Goal: Information Seeking & Learning: Learn about a topic

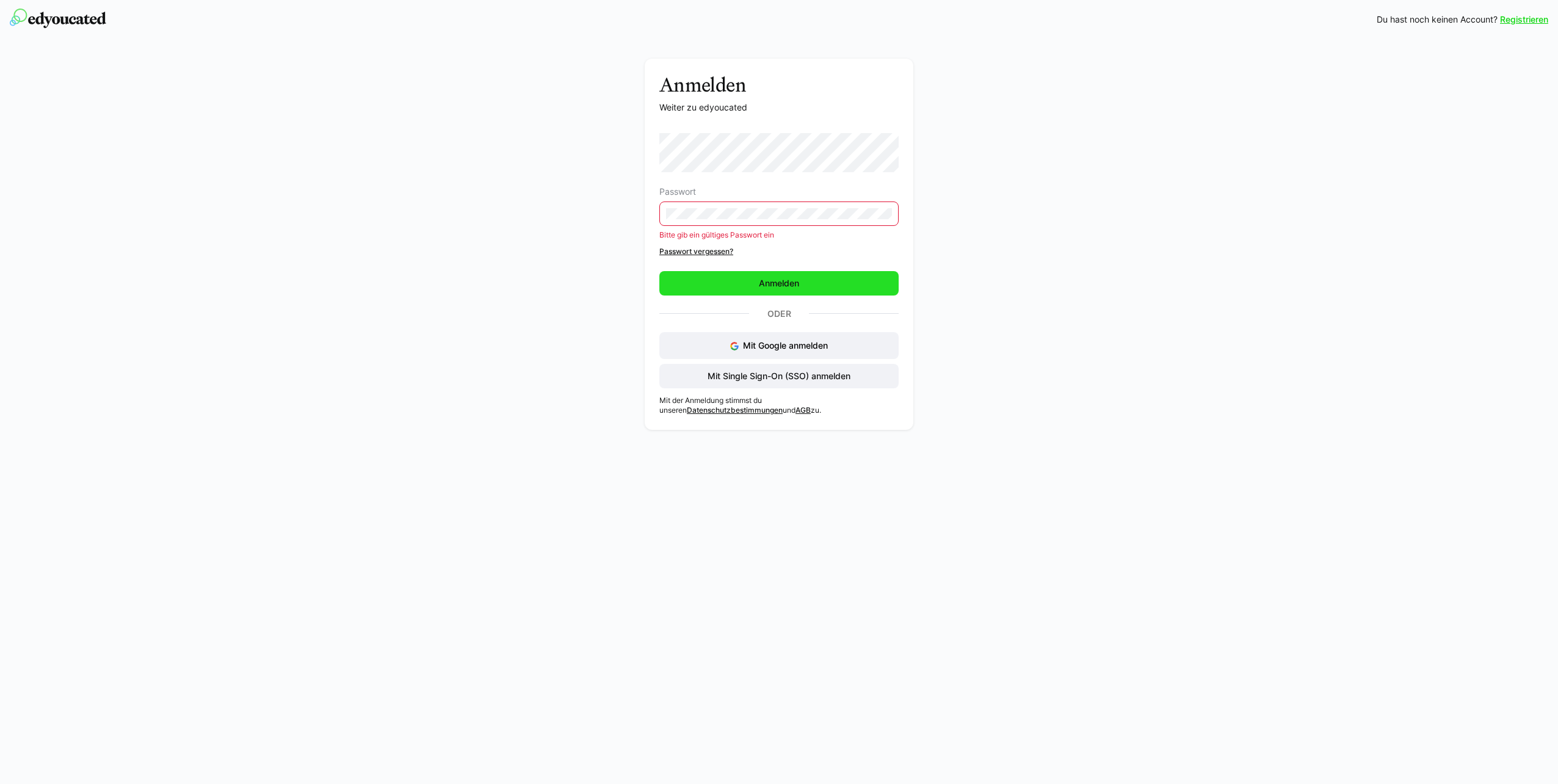
click at [781, 273] on span "Anmelden" at bounding box center [779, 283] width 239 height 24
click at [624, 215] on div "Anmelden Weiter zu edyoucated Passwort Bitte gib ein gültiges Passwort ein Pass…" at bounding box center [779, 247] width 688 height 377
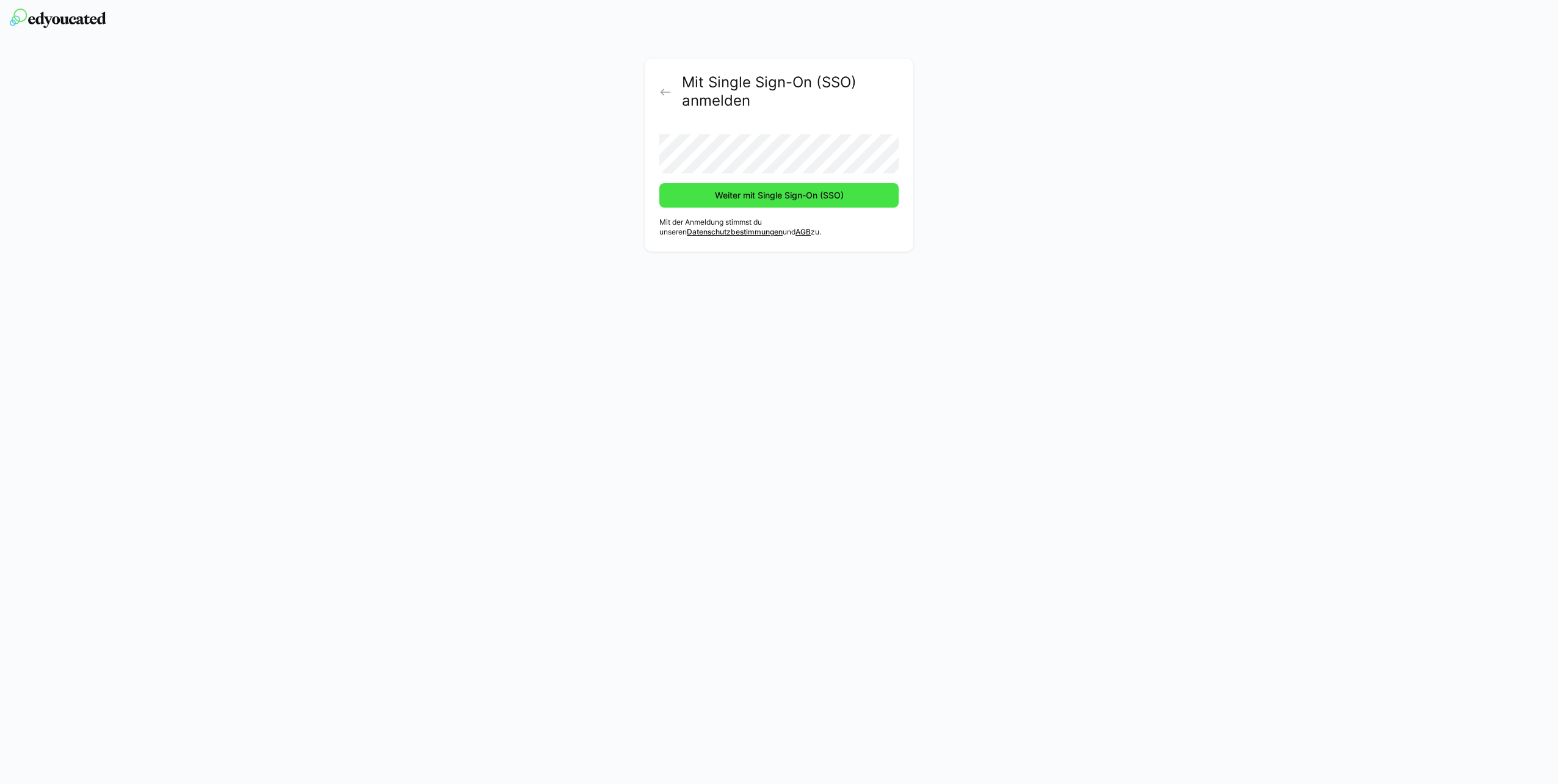
click at [721, 202] on span "Weiter mit Single Sign-On (SSO)" at bounding box center [779, 195] width 239 height 24
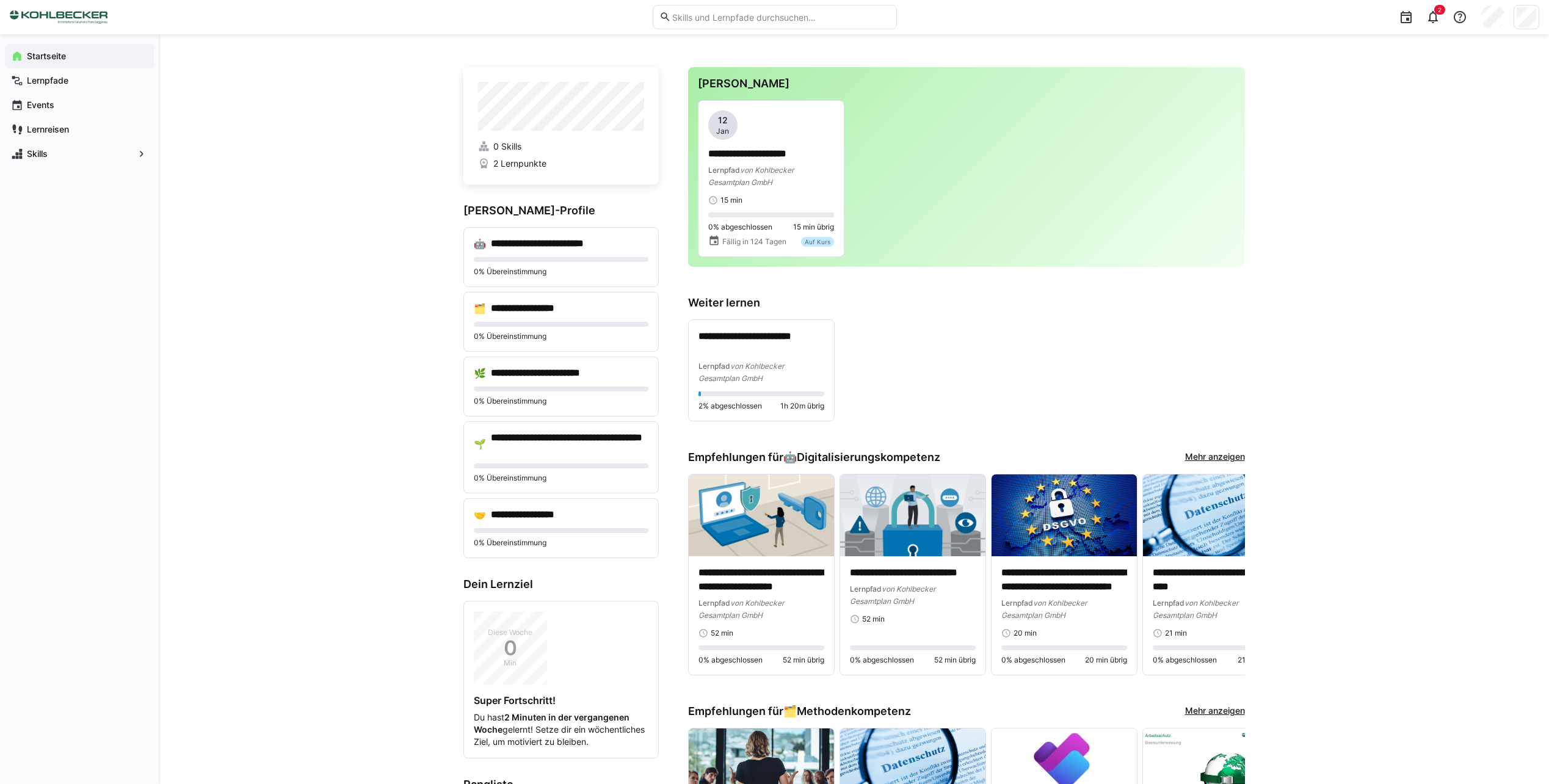
click at [827, 22] on input "text" at bounding box center [780, 17] width 218 height 11
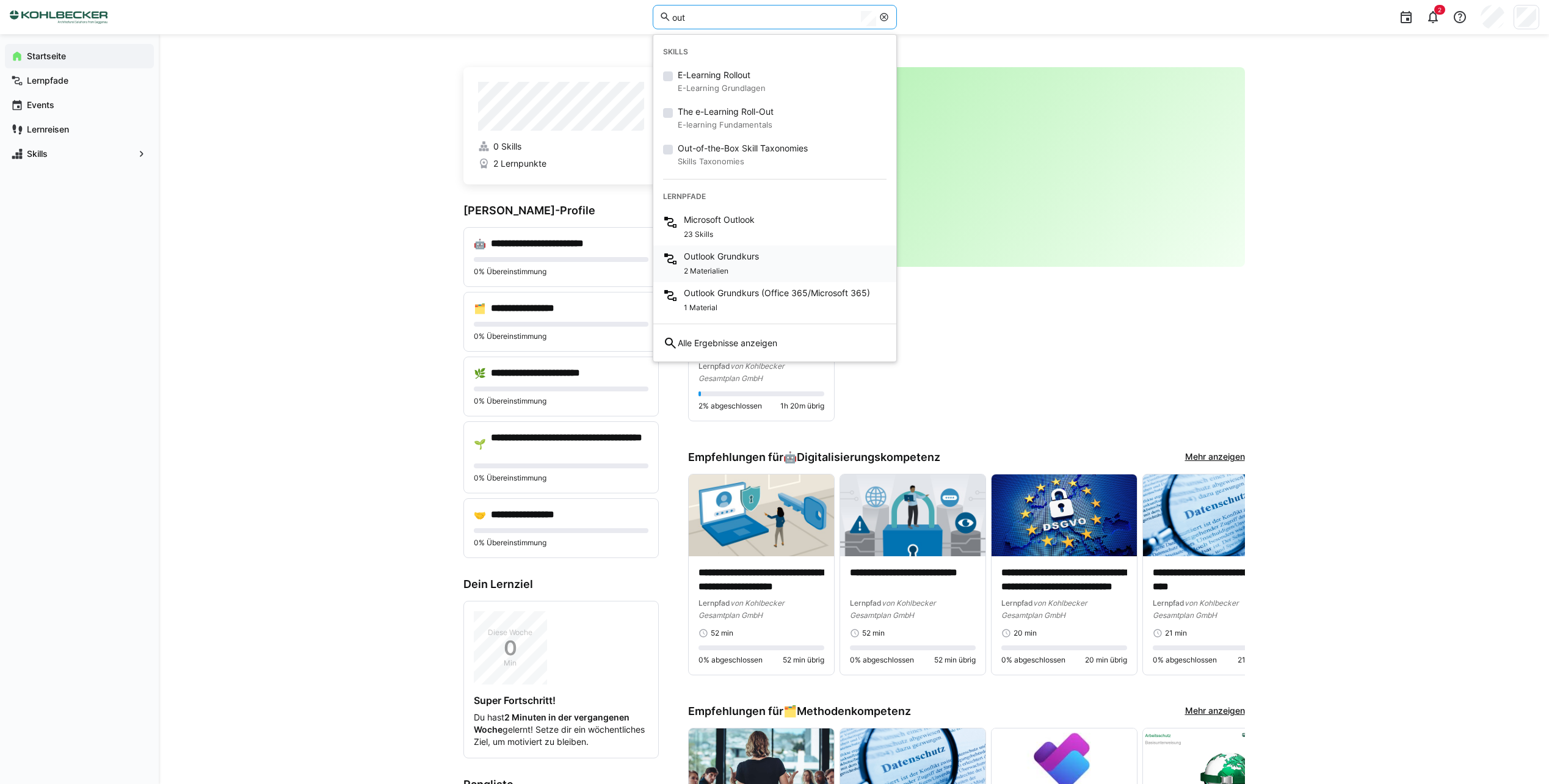
type input "out"
click at [765, 253] on div "Outlook Grundkurs 2 Materialien" at bounding box center [774, 263] width 243 height 37
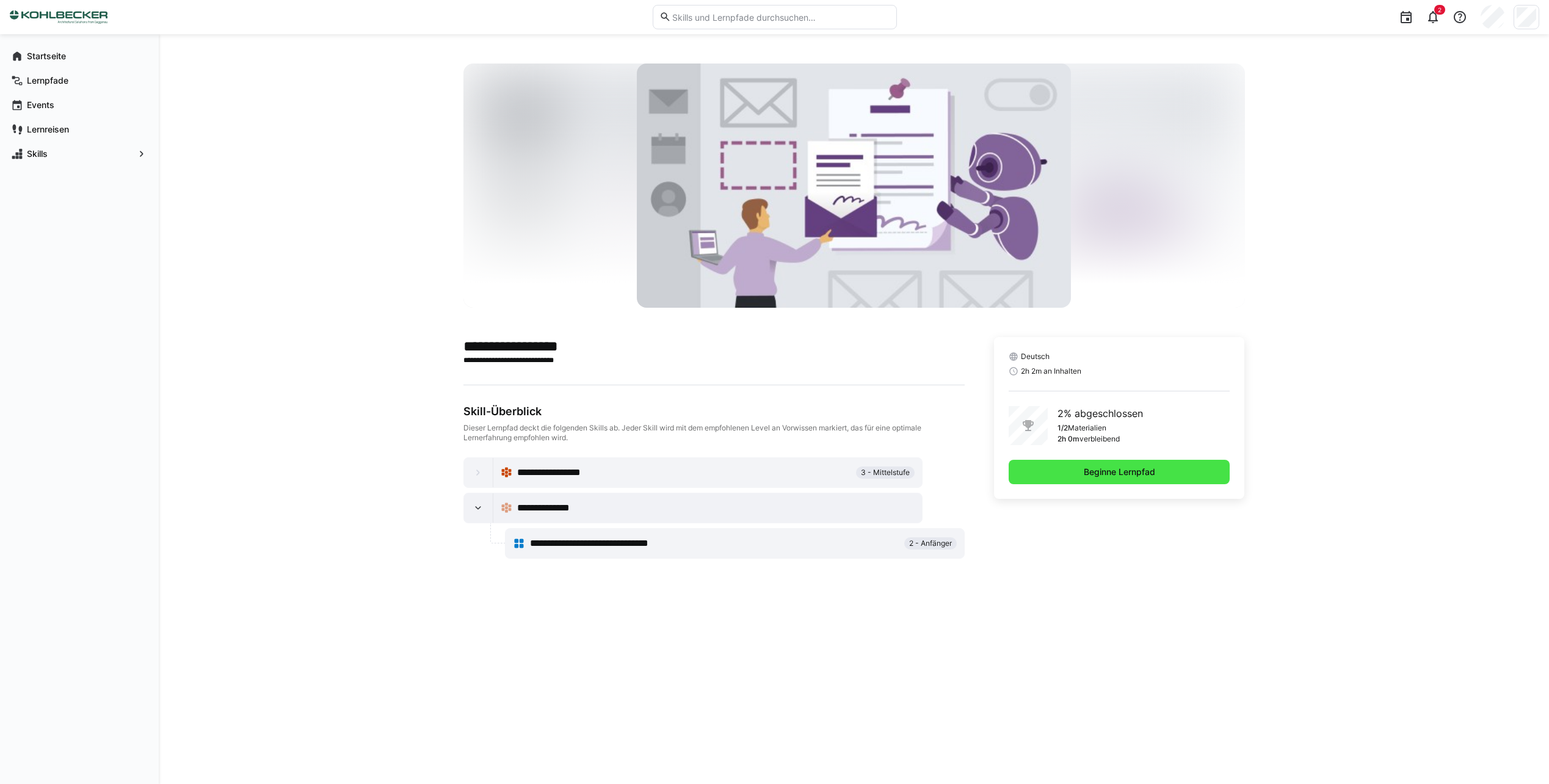
click at [1123, 476] on span "Beginne Lernpfad" at bounding box center [1120, 472] width 75 height 12
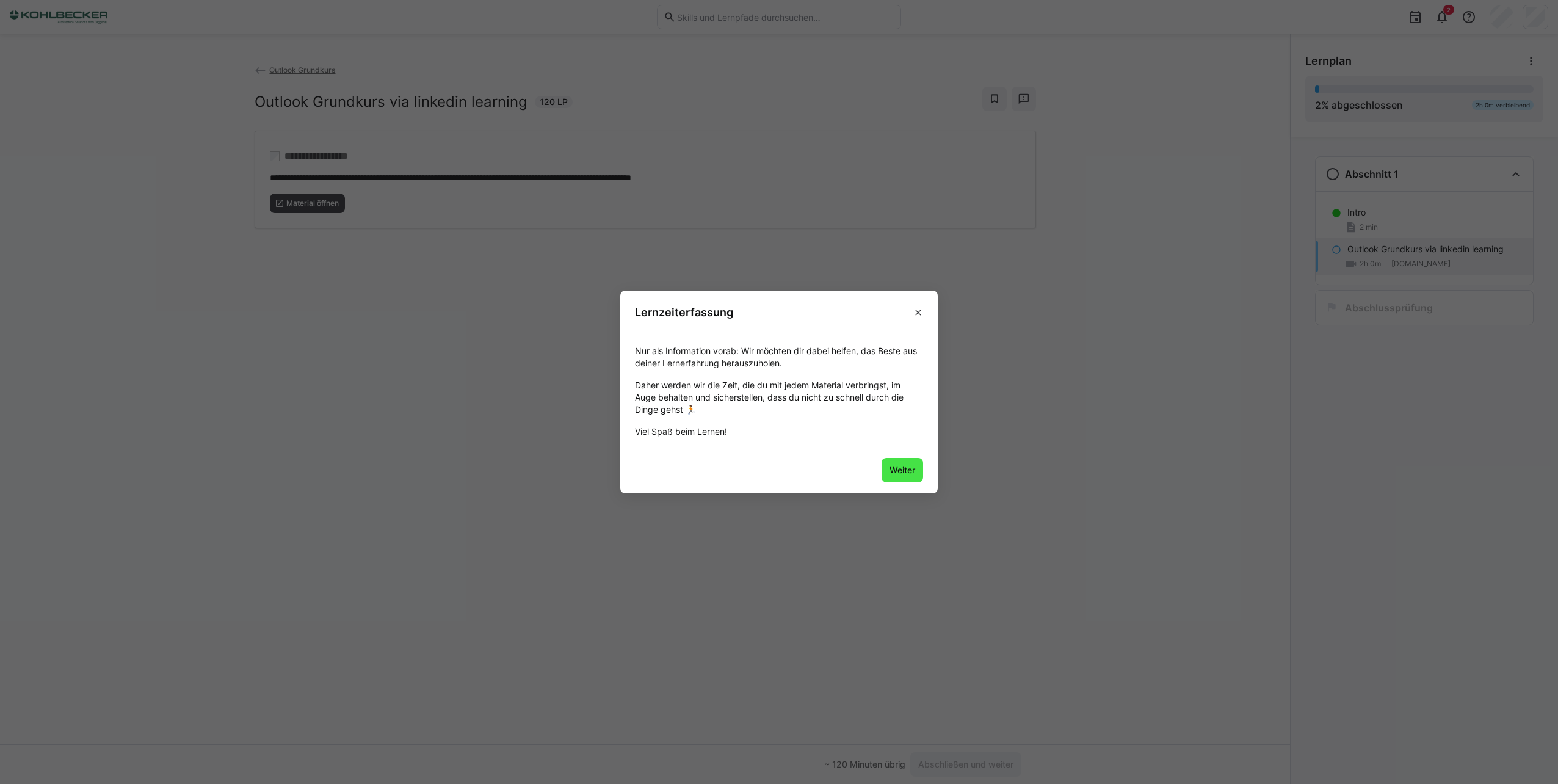
click at [908, 475] on span "Weiter" at bounding box center [902, 470] width 29 height 12
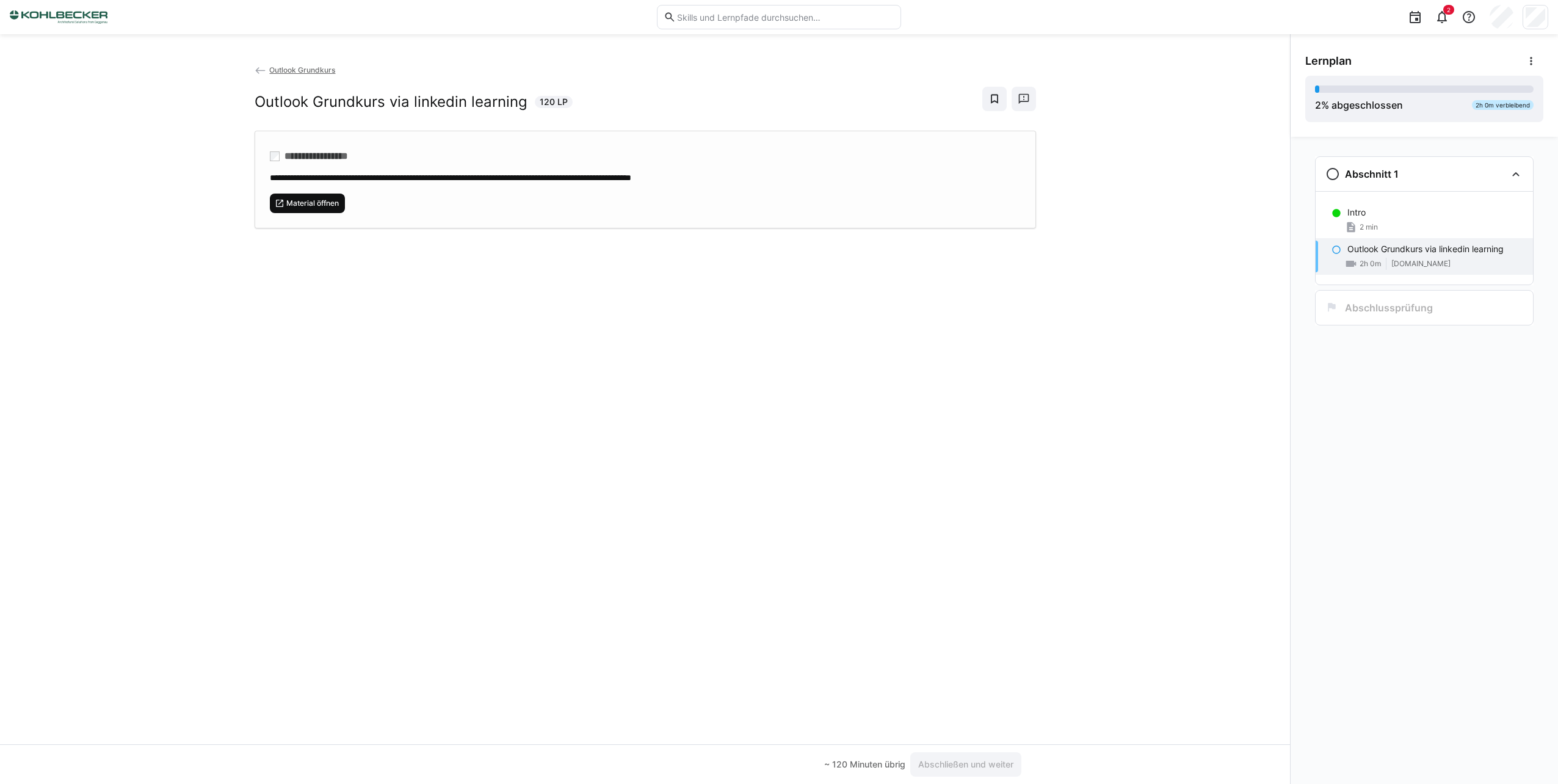
click at [313, 209] on span "Material öffnen" at bounding box center [307, 204] width 76 height 20
